Goal: Navigation & Orientation: Find specific page/section

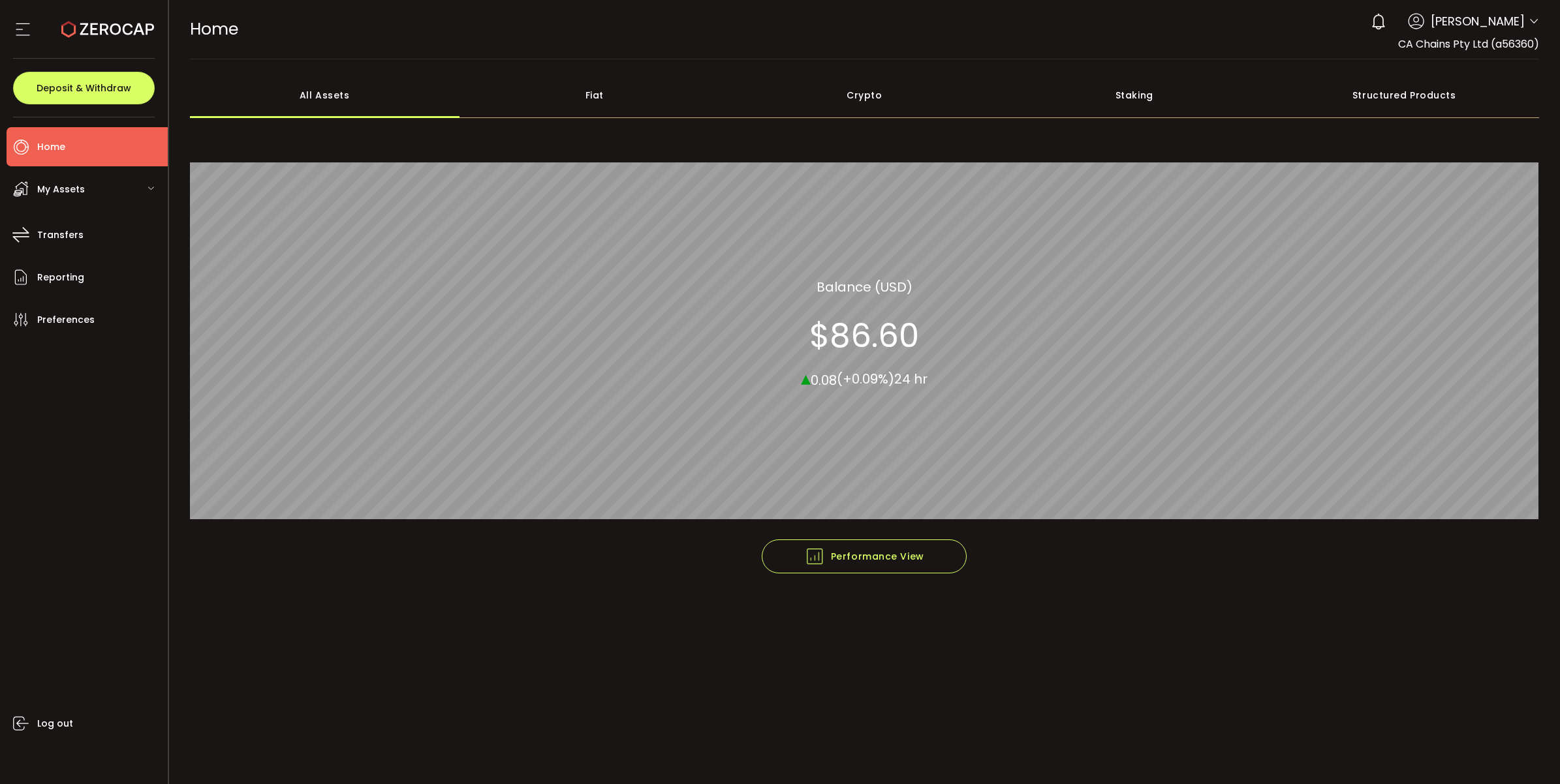
click at [100, 190] on div "My Assets" at bounding box center [87, 190] width 161 height 39
click at [103, 190] on div "My Assets" at bounding box center [87, 190] width 161 height 39
click at [99, 147] on li "Home" at bounding box center [87, 147] width 161 height 39
click at [71, 232] on span "Transfers" at bounding box center [61, 235] width 46 height 19
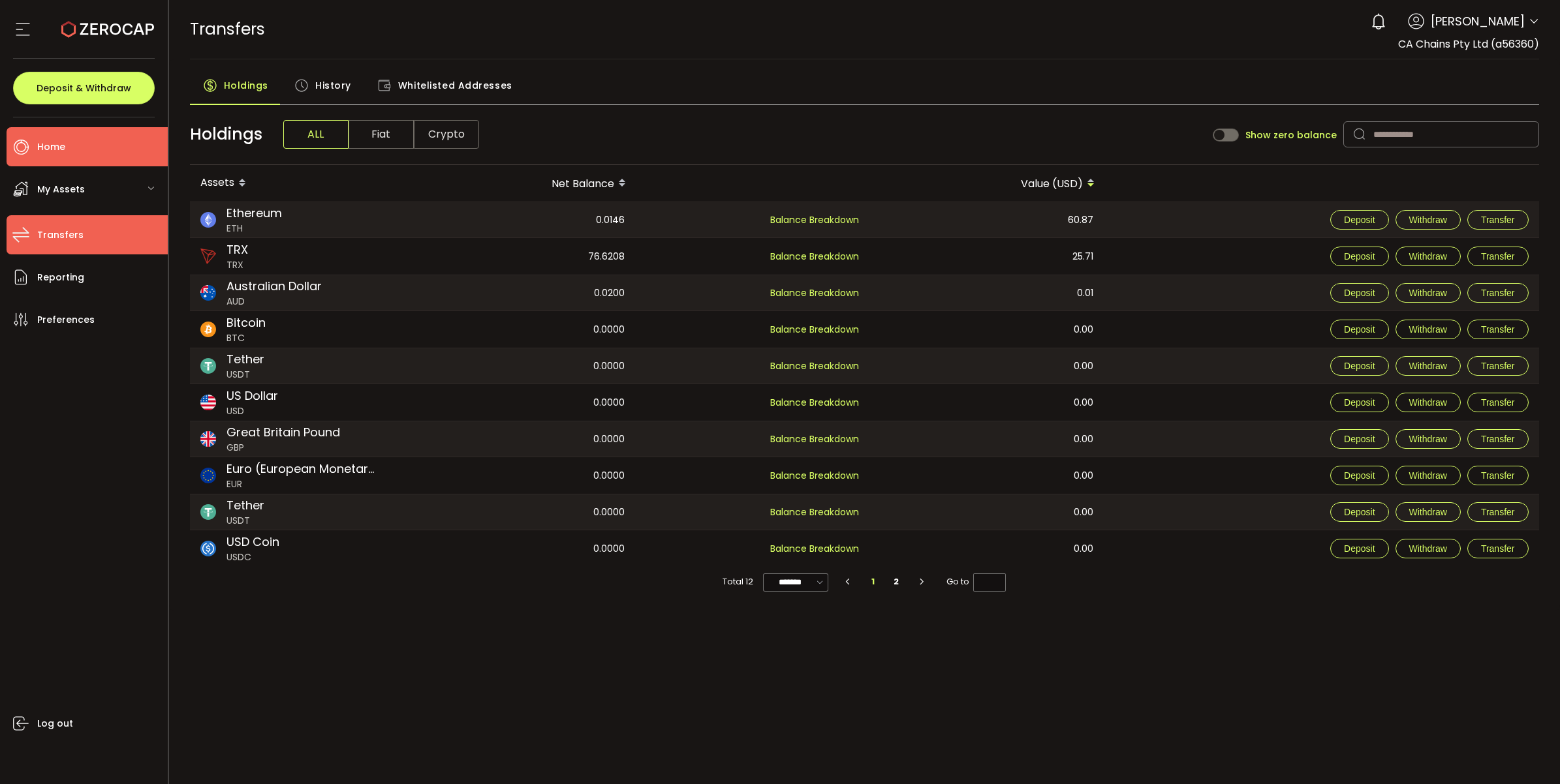
click at [96, 145] on li "Home" at bounding box center [87, 147] width 161 height 39
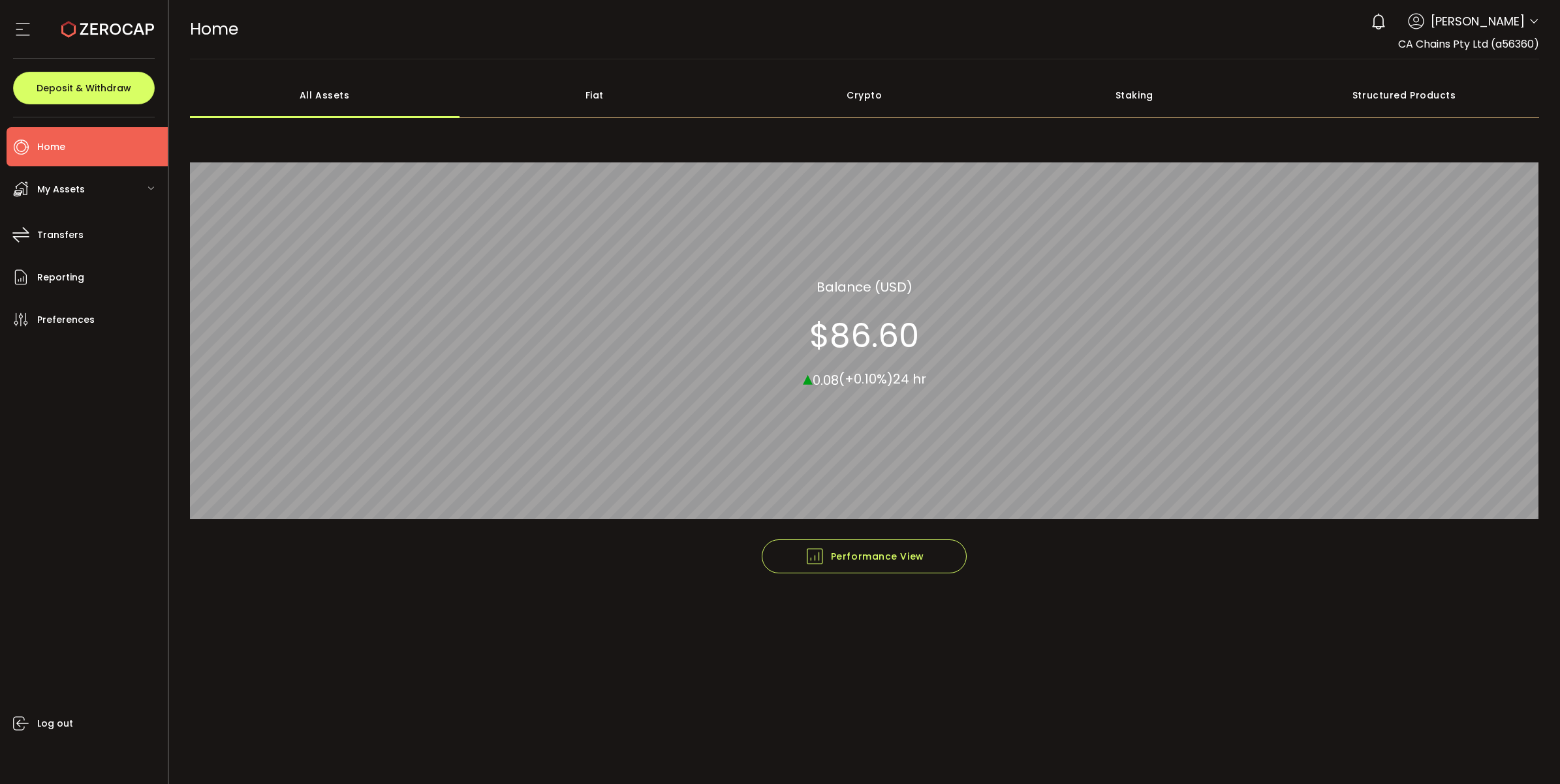
click at [87, 180] on div "My Assets" at bounding box center [87, 190] width 161 height 39
click at [86, 186] on div "My Assets" at bounding box center [87, 190] width 161 height 39
click at [75, 150] on li "Home" at bounding box center [87, 147] width 161 height 39
